Goal: Task Accomplishment & Management: Use online tool/utility

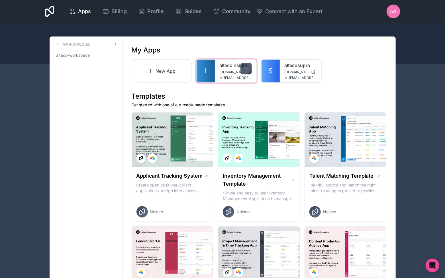
click at [246, 69] on icon at bounding box center [246, 68] width 5 height 5
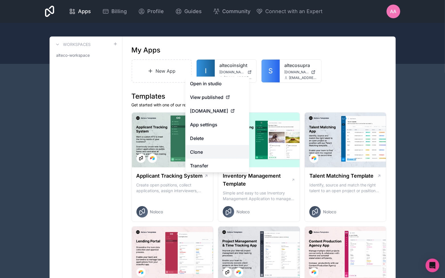
click at [219, 150] on link "Clone" at bounding box center [218, 152] width 64 height 14
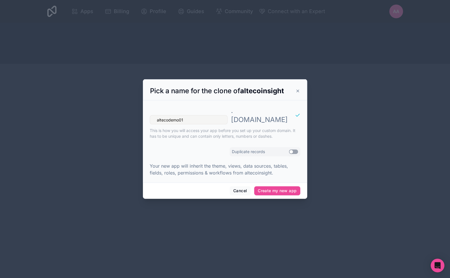
type input "altecodemo01"
drag, startPoint x: 173, startPoint y: 160, endPoint x: 230, endPoint y: 163, distance: 57.1
click at [230, 163] on p "Your new app will inherit the theme, views, data sources, tables, fields, roles…" at bounding box center [225, 169] width 150 height 14
click at [279, 186] on button "Create my new app" at bounding box center [277, 190] width 46 height 9
